Goal: Task Accomplishment & Management: Use online tool/utility

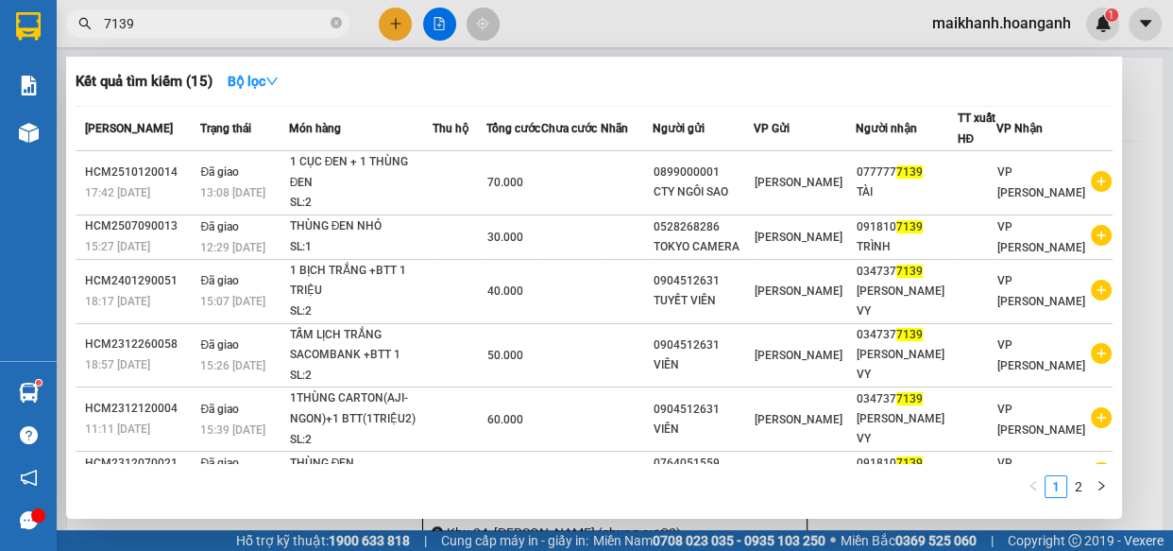
click at [335, 22] on icon "close-circle" at bounding box center [336, 22] width 11 height 11
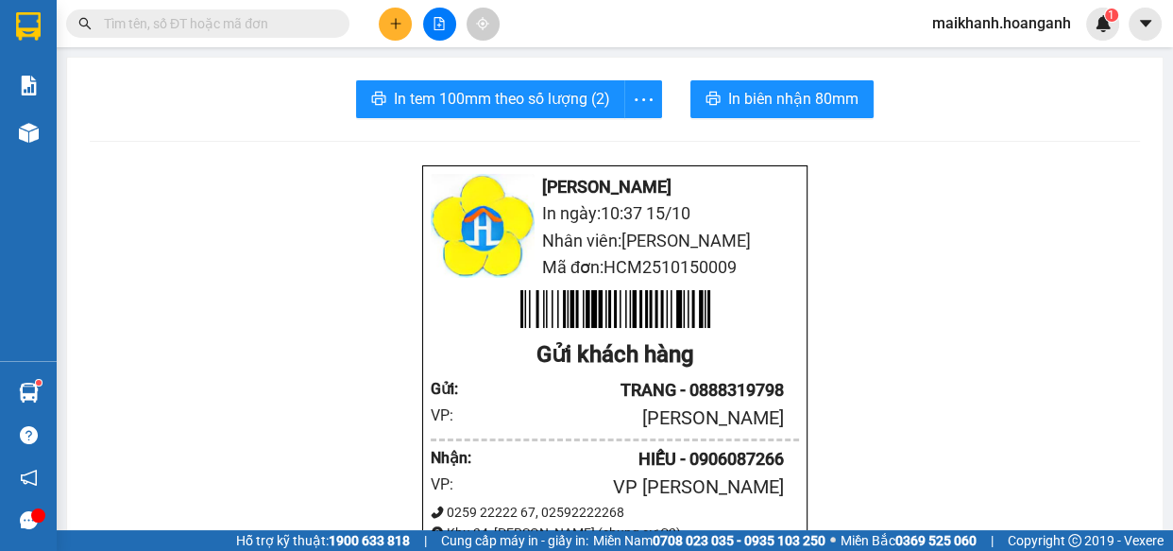
click at [310, 26] on input "text" at bounding box center [215, 23] width 223 height 21
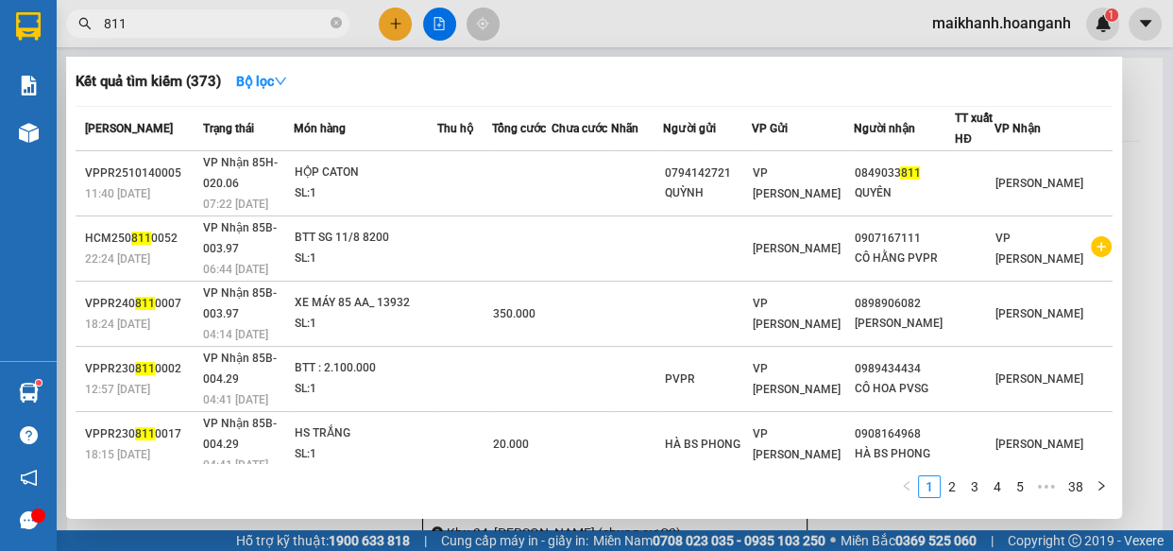
click at [119, 27] on input "811" at bounding box center [215, 23] width 223 height 21
type input "8121"
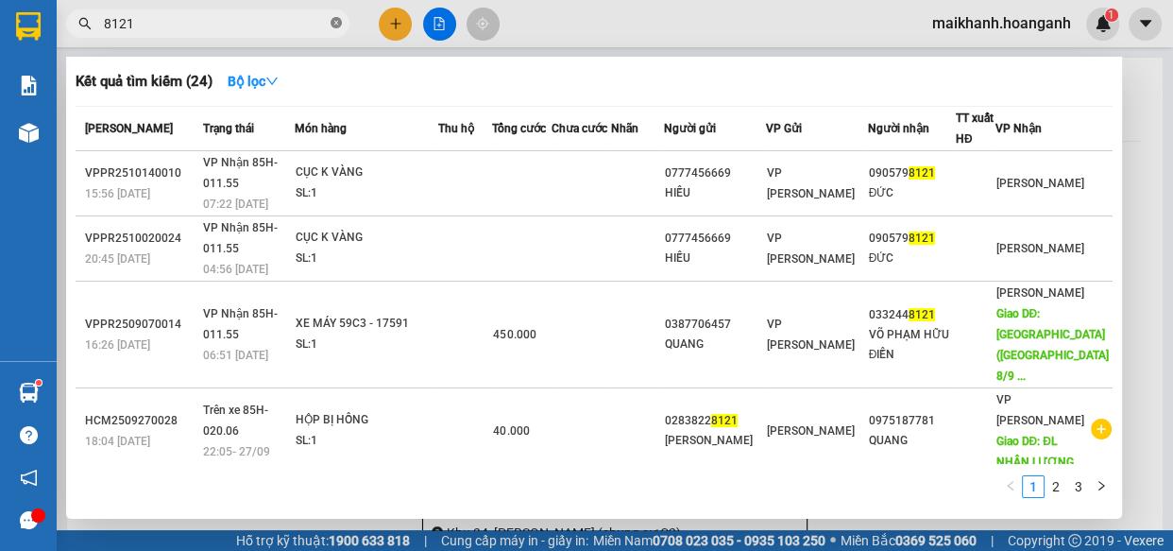
click at [335, 21] on icon "close-circle" at bounding box center [336, 22] width 11 height 11
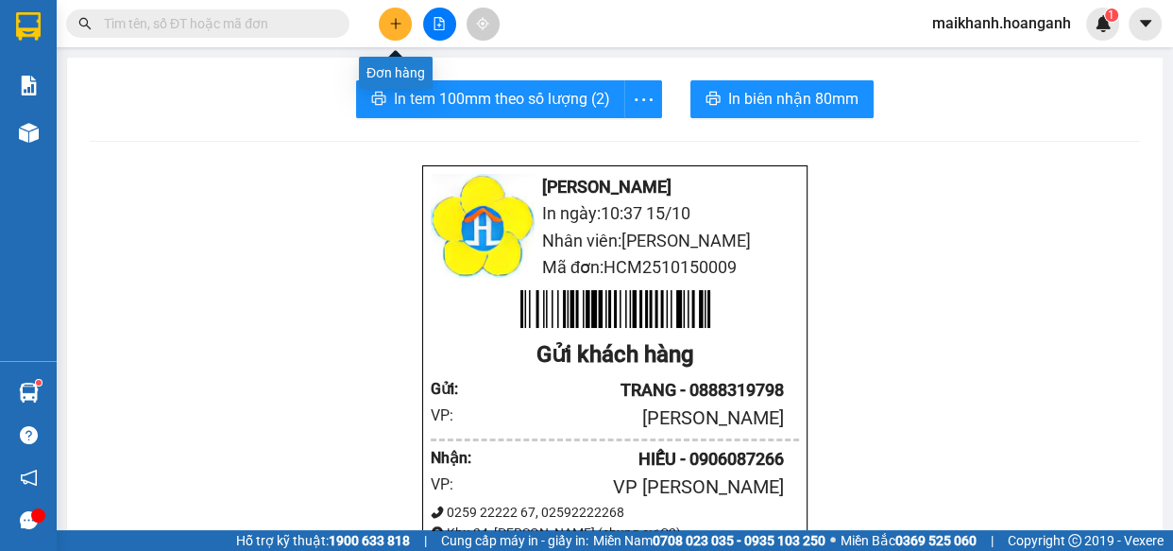
click at [403, 19] on button at bounding box center [395, 24] width 33 height 33
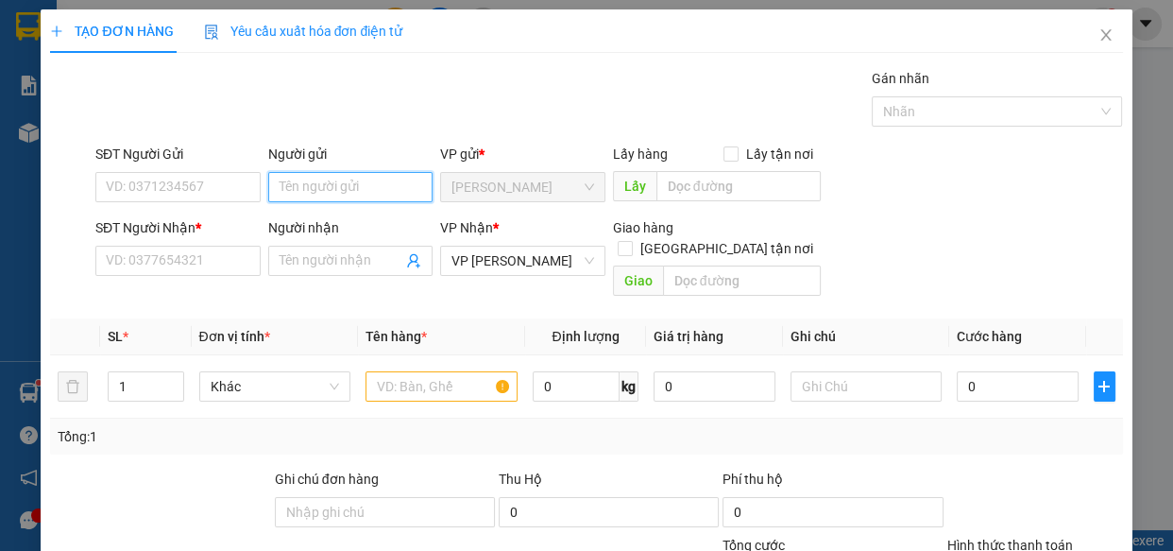
click at [363, 187] on input "Người gửi" at bounding box center [350, 187] width 165 height 30
type input "TOÀN PHÁT"
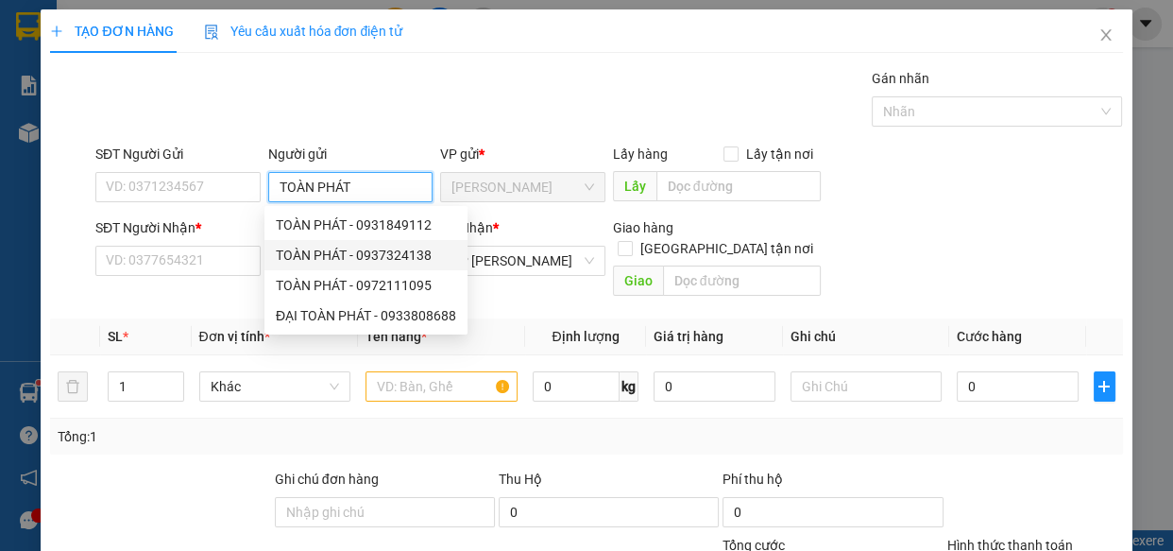
click at [394, 263] on div "TOÀN PHÁT - 0937324138" at bounding box center [366, 255] width 180 height 21
type input "0937324138"
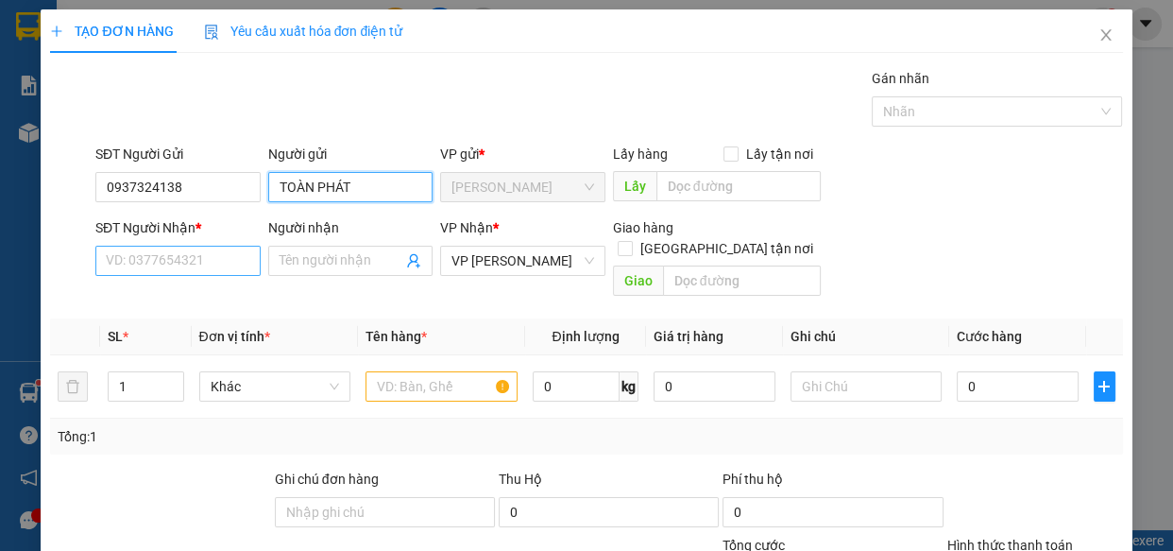
type input "TOÀN PHÁT"
click at [203, 271] on input "SĐT Người Nhận *" at bounding box center [177, 261] width 165 height 30
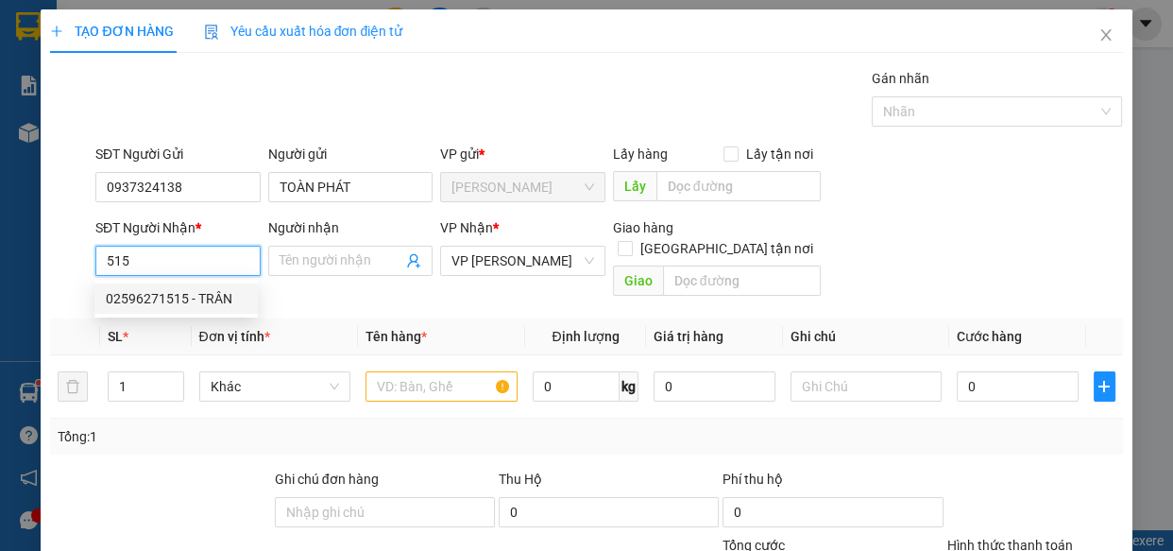
click at [214, 291] on div "02596271515 - TRÂN" at bounding box center [176, 298] width 141 height 21
type input "02596271515"
type input "TRÂN"
type input "30.000"
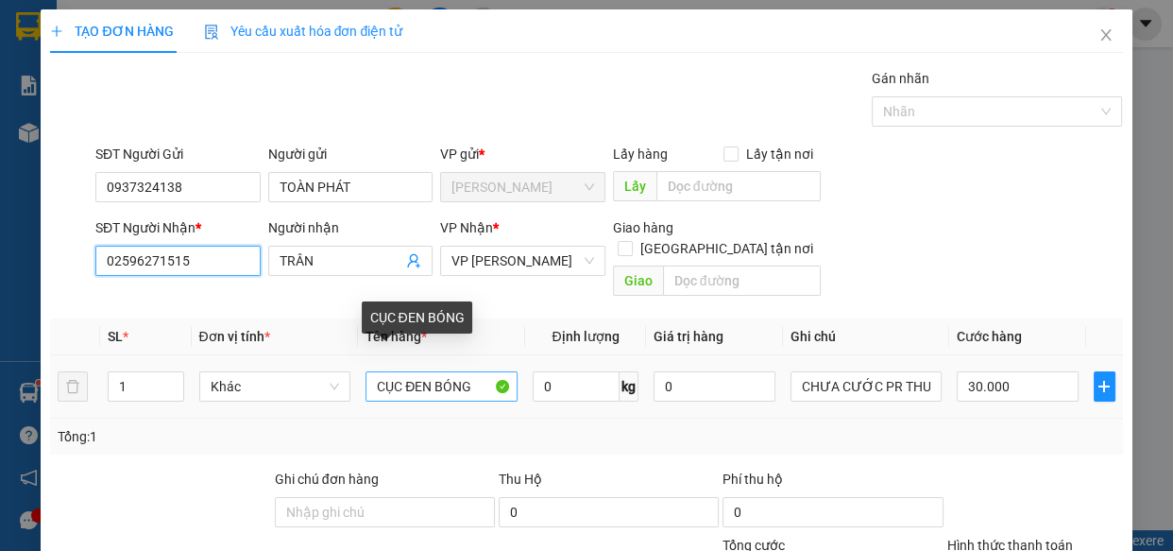
type input "02596271515"
click at [429, 371] on input "CỤC ĐEN BÓNG" at bounding box center [441, 386] width 152 height 30
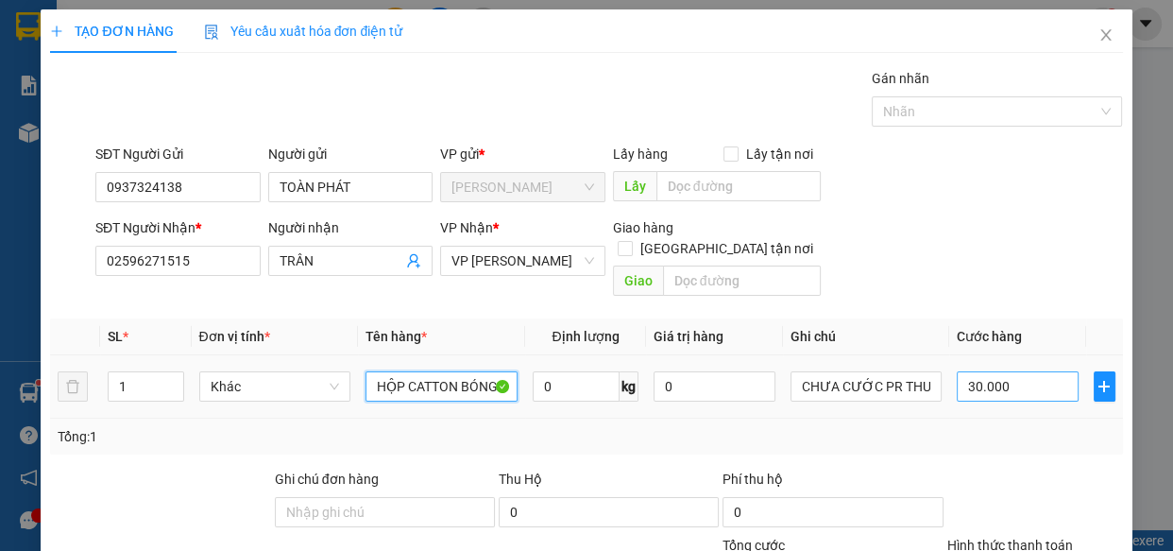
type input "HỘP CATTON BÓNG"
click at [1050, 371] on input "30.000" at bounding box center [1018, 386] width 122 height 30
type input "0"
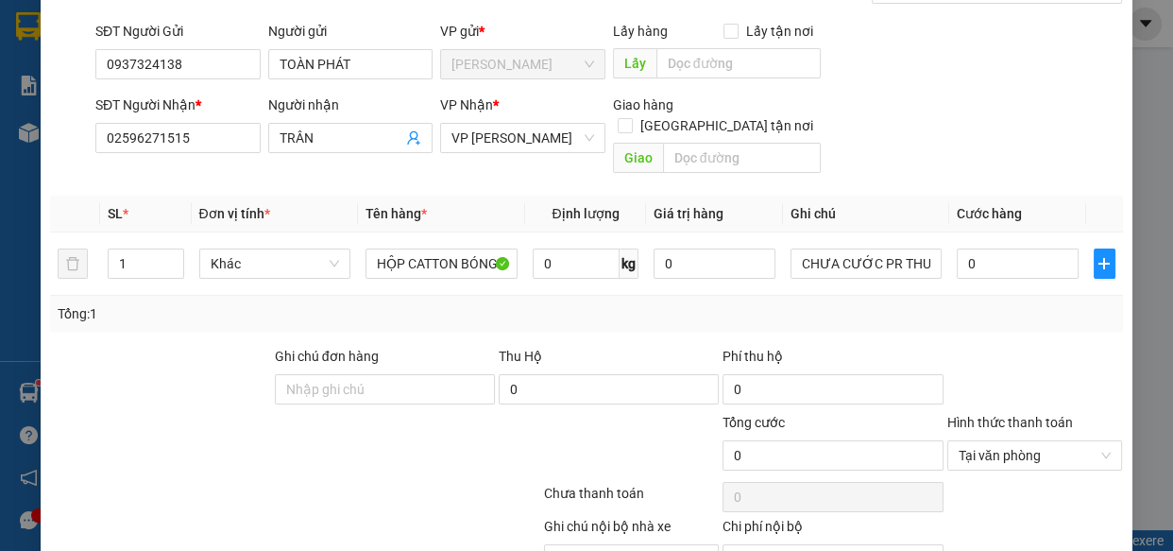
scroll to position [206, 0]
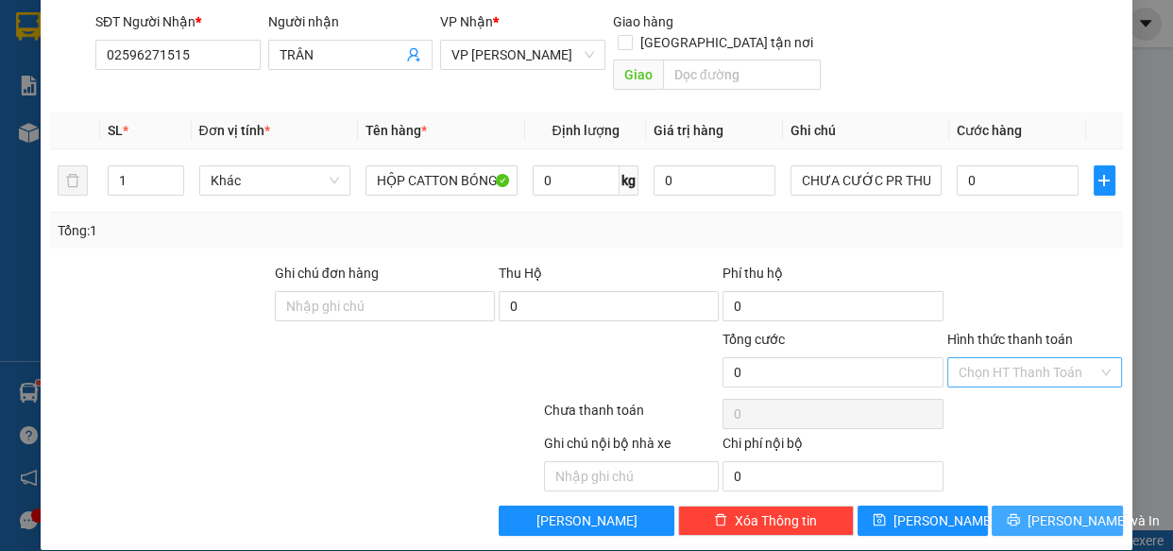
click at [1053, 510] on span "[PERSON_NAME] và In" at bounding box center [1094, 520] width 132 height 21
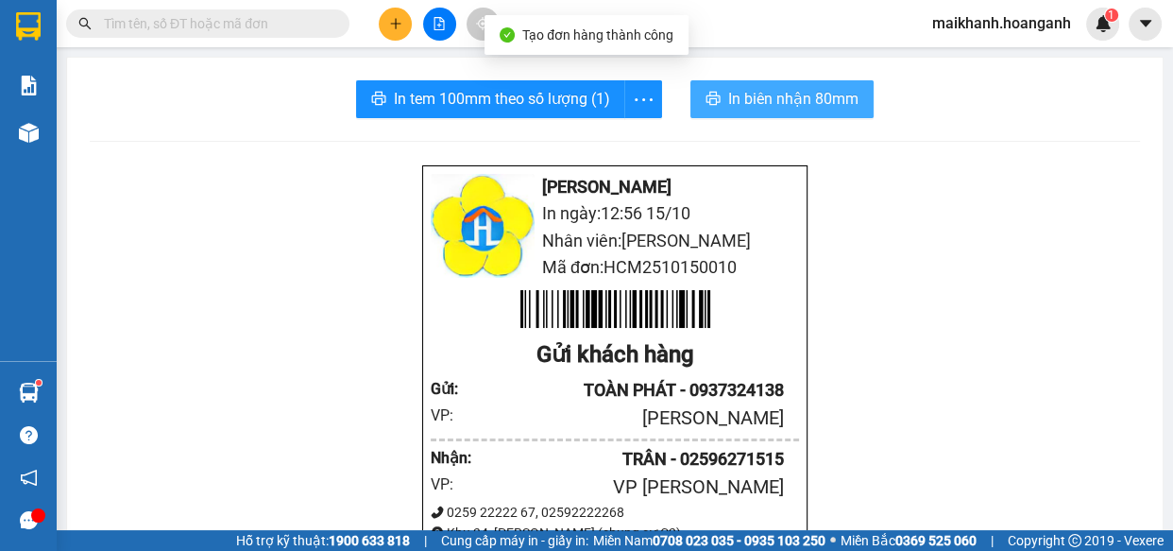
click at [806, 103] on span "In biên nhận 80mm" at bounding box center [793, 99] width 130 height 24
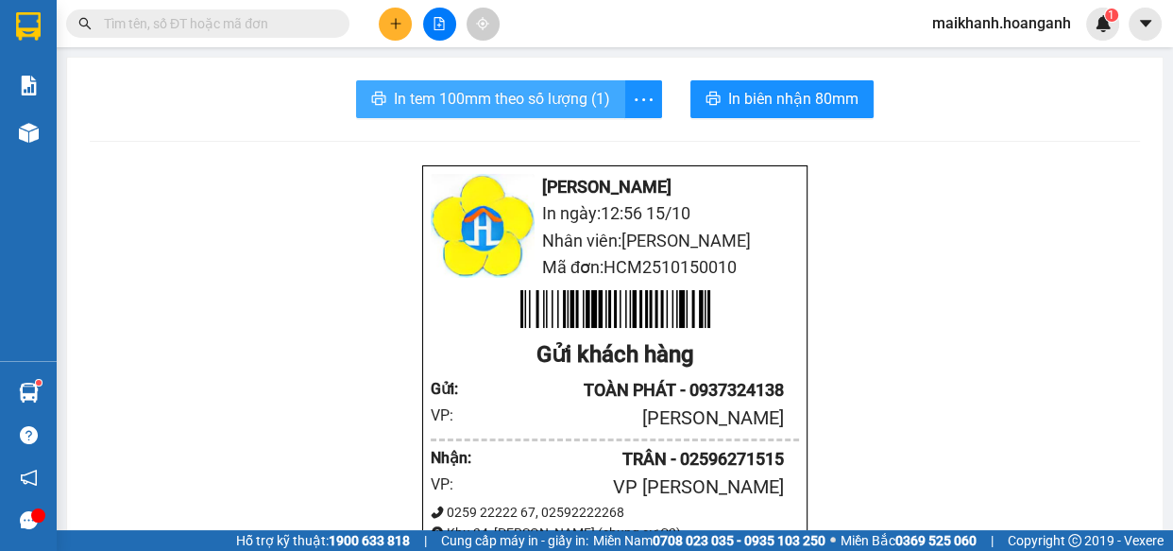
click at [505, 95] on span "In tem 100mm theo số lượng (1)" at bounding box center [502, 99] width 216 height 24
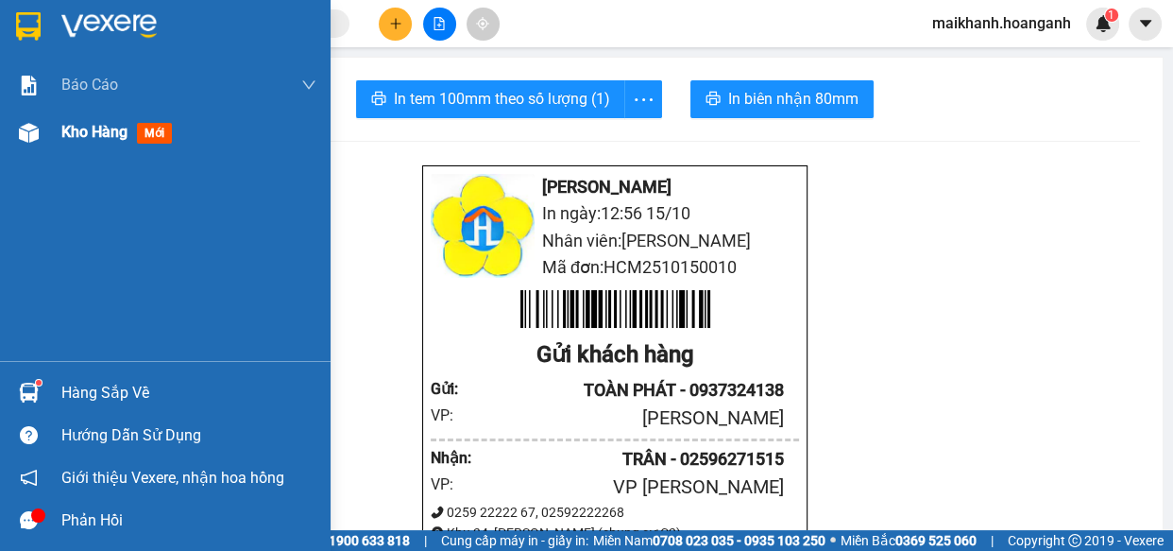
click at [76, 136] on span "Kho hàng" at bounding box center [94, 132] width 66 height 18
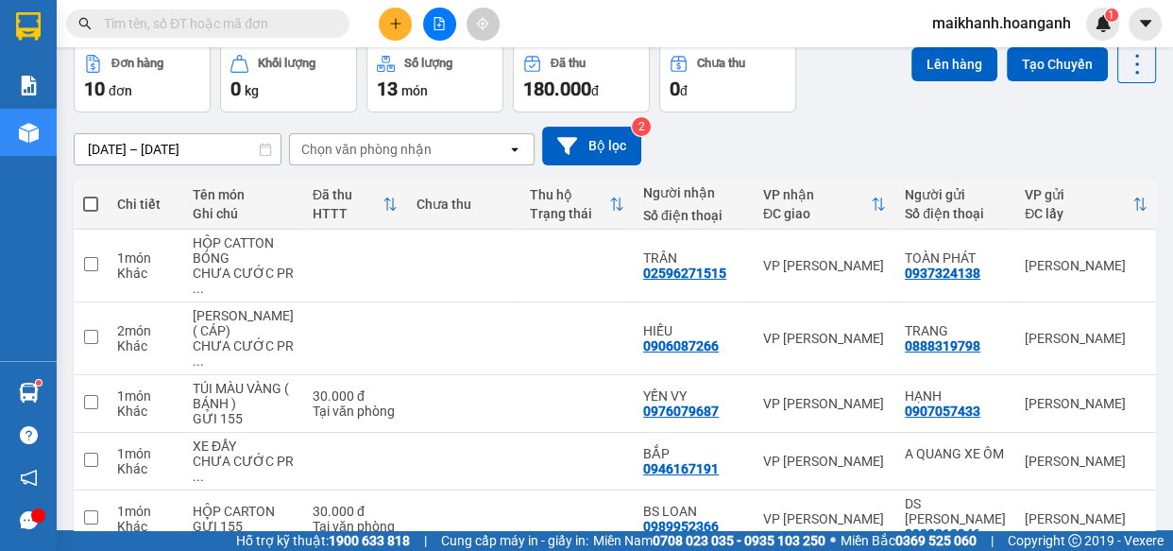
scroll to position [596, 0]
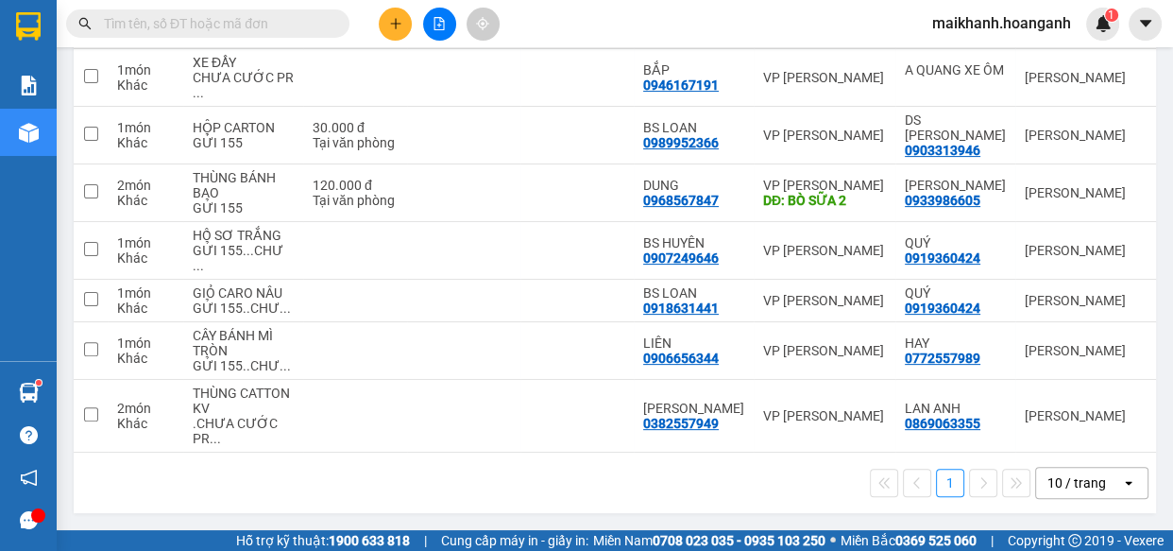
click at [1079, 480] on div "10 / trang" at bounding box center [1076, 482] width 59 height 19
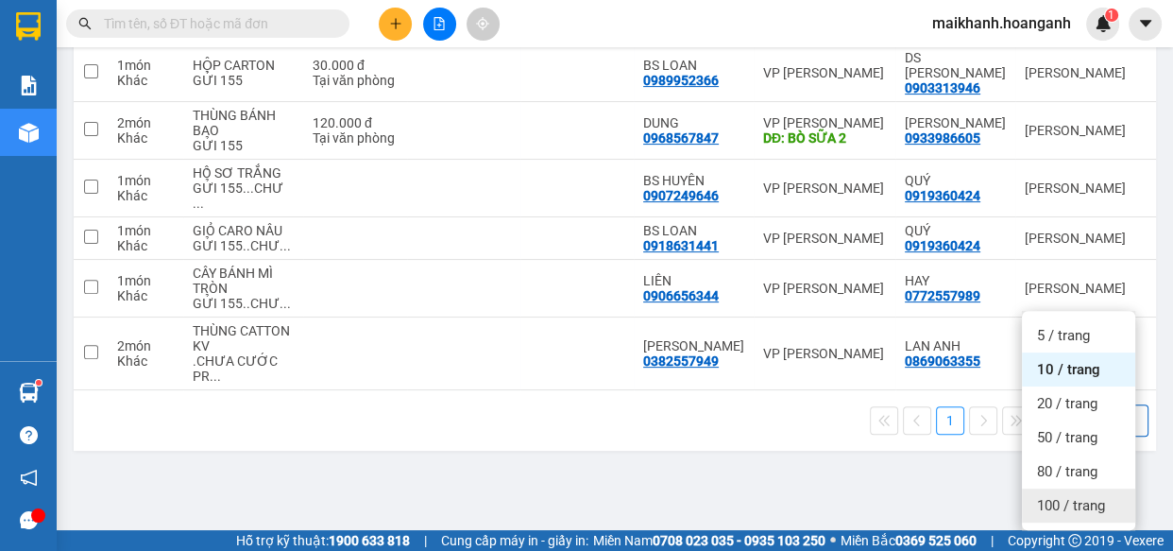
click at [1065, 496] on span "100 / trang" at bounding box center [1071, 505] width 68 height 19
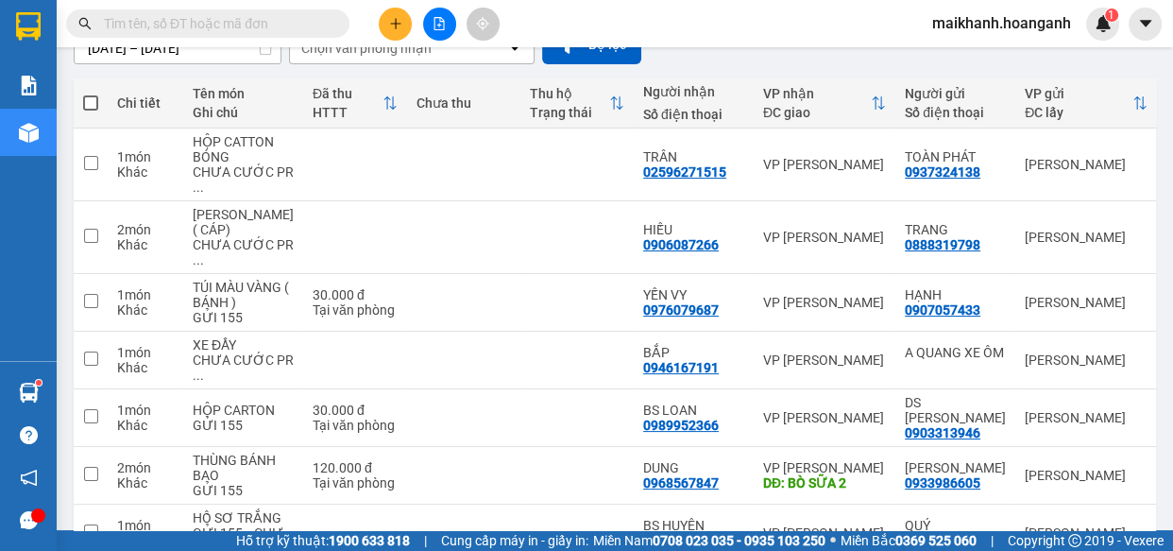
scroll to position [112, 0]
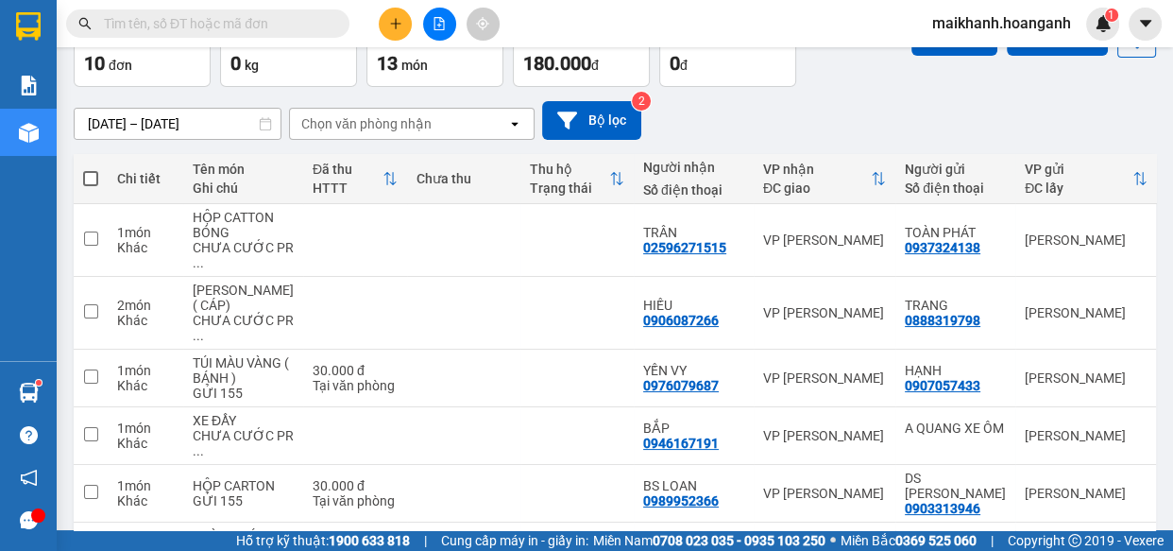
click at [92, 175] on span at bounding box center [90, 178] width 15 height 15
click at [91, 169] on input "checkbox" at bounding box center [91, 169] width 0 height 0
checkbox input "true"
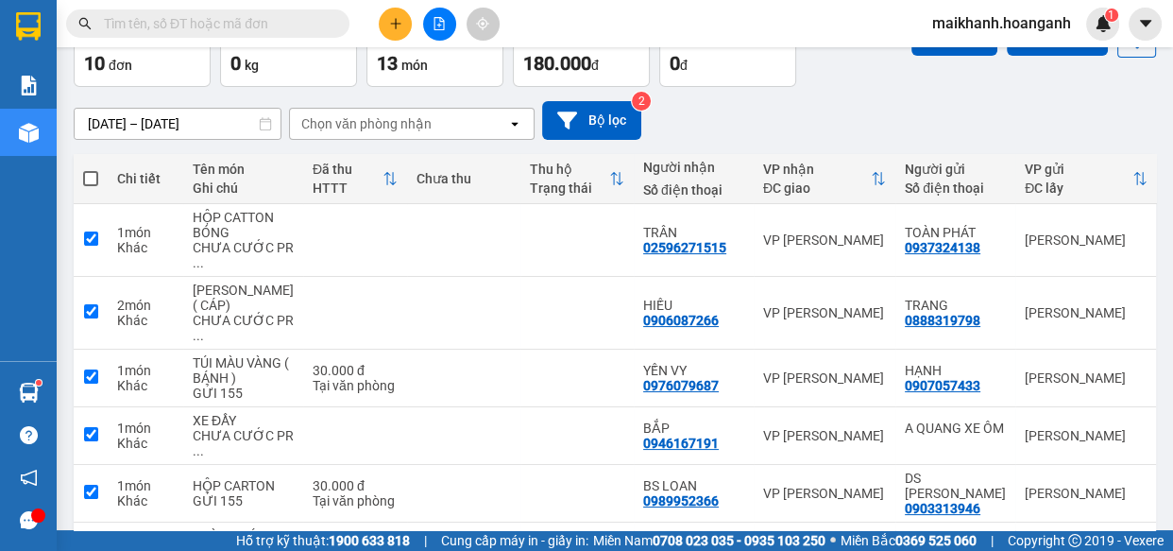
checkbox input "true"
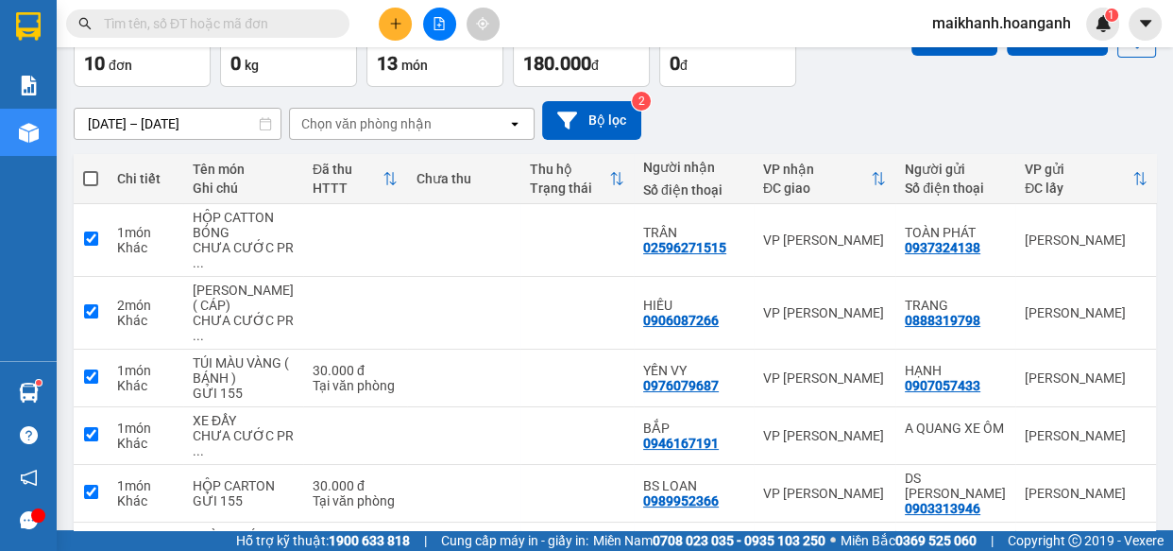
checkbox input "true"
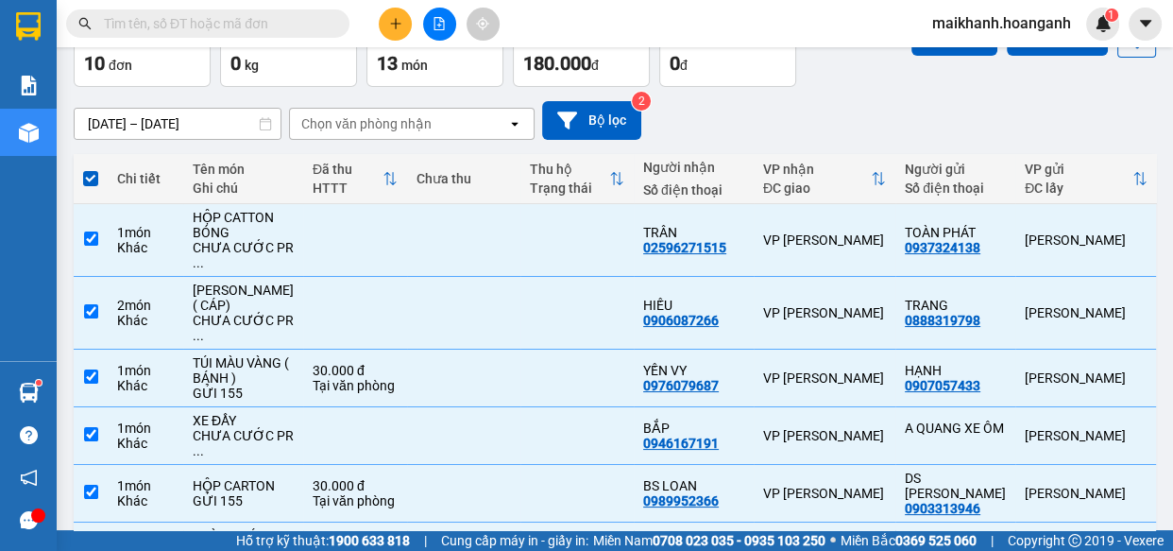
scroll to position [0, 0]
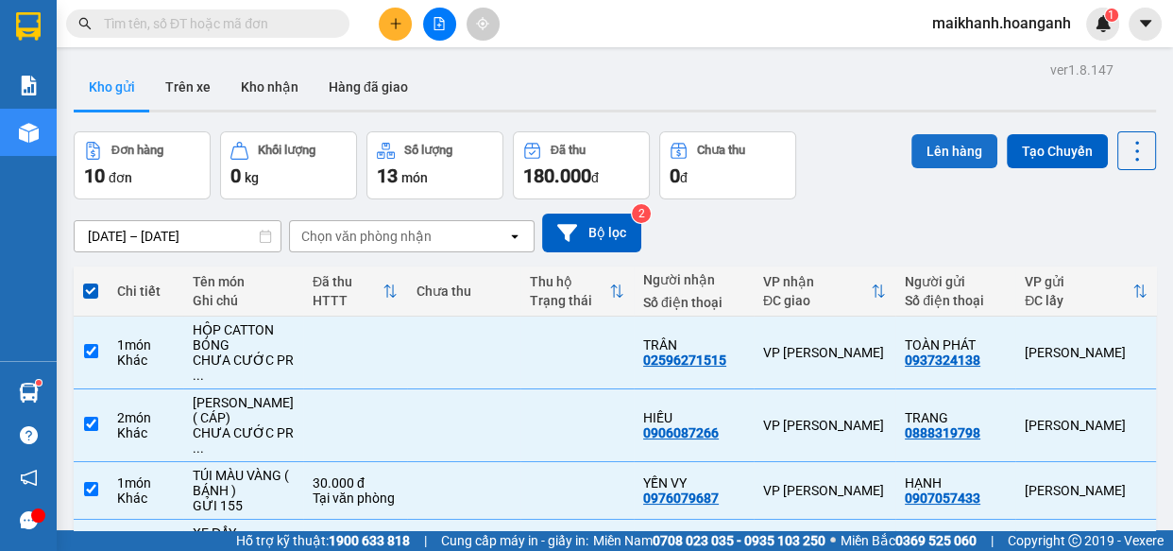
click at [946, 142] on button "Lên hàng" at bounding box center [954, 151] width 86 height 34
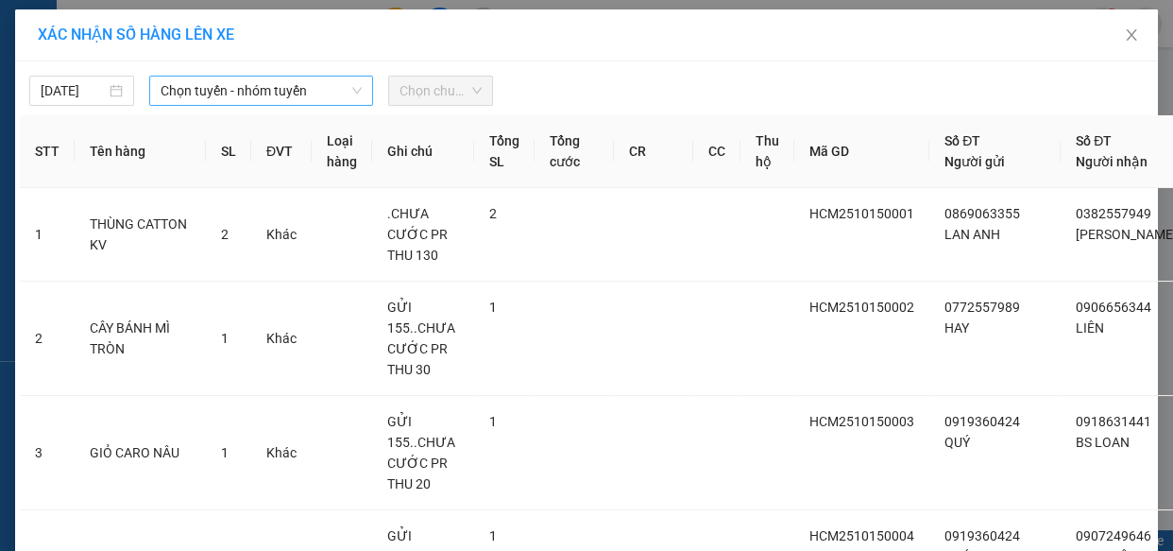
click at [293, 89] on span "Chọn tuyến - nhóm tuyến" at bounding box center [261, 90] width 201 height 28
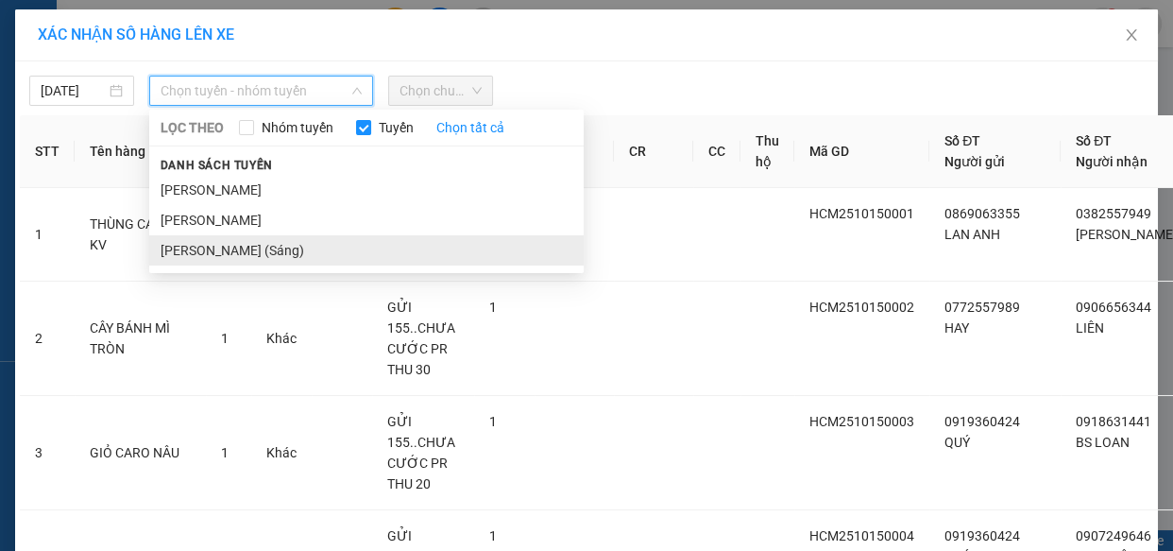
click at [287, 244] on li "[PERSON_NAME] (Sáng)" at bounding box center [366, 250] width 434 height 30
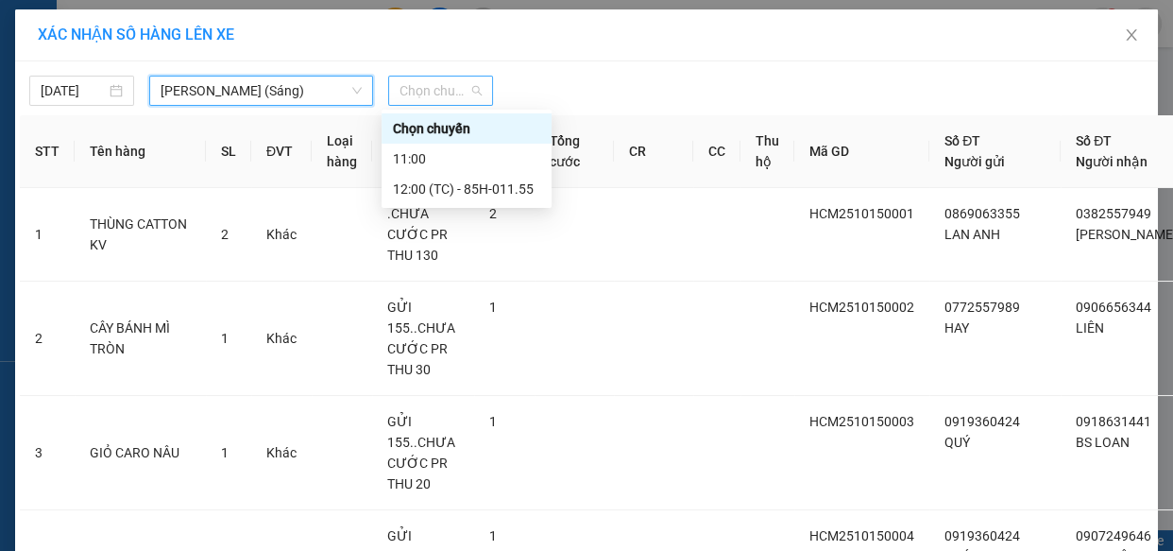
click at [450, 86] on span "Chọn chuyến" at bounding box center [440, 90] width 82 height 28
click at [484, 192] on div "12:00 (TC) - 85H-011.55" at bounding box center [466, 188] width 147 height 21
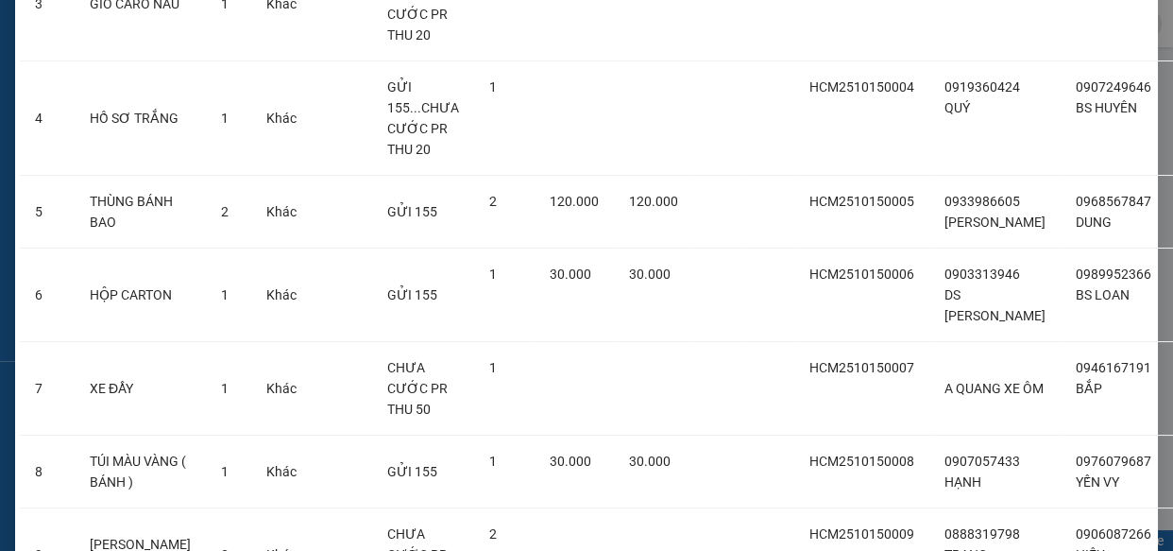
scroll to position [730, 0]
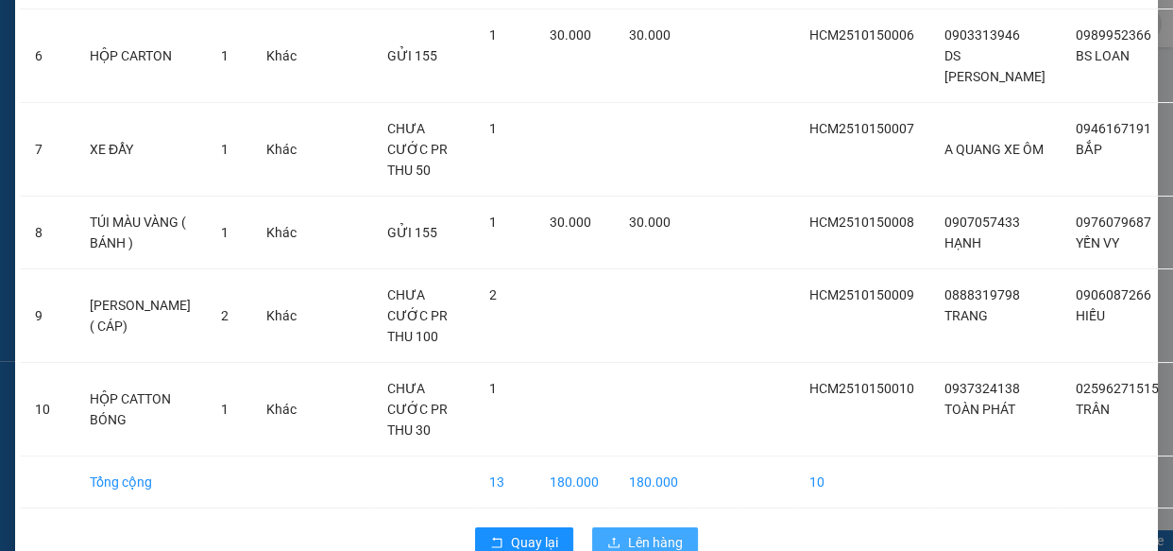
click at [655, 532] on span "Lên hàng" at bounding box center [655, 542] width 55 height 21
